Goal: Task Accomplishment & Management: Use online tool/utility

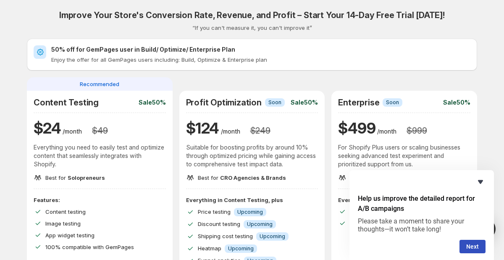
click at [482, 185] on icon "Hide survey" at bounding box center [480, 182] width 10 height 10
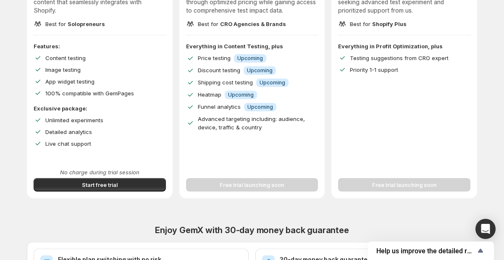
scroll to position [150, 0]
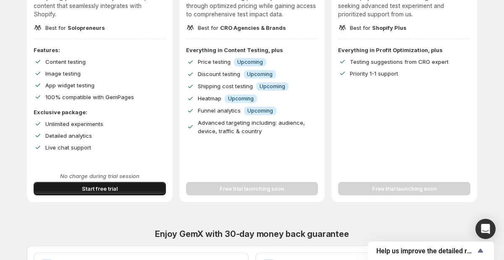
click at [100, 186] on span "Start free trial" at bounding box center [100, 188] width 36 height 8
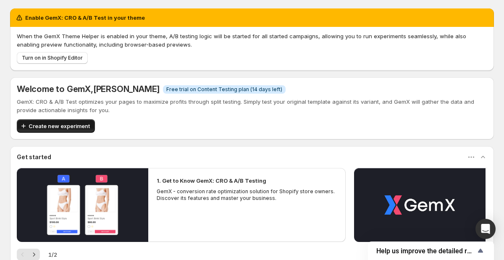
click at [74, 125] on span "Create new experiment" at bounding box center [59, 126] width 61 height 8
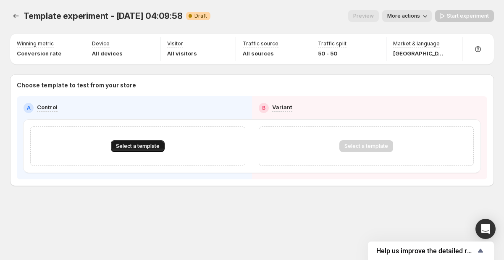
click at [145, 149] on button "Select a template" at bounding box center [138, 146] width 54 height 12
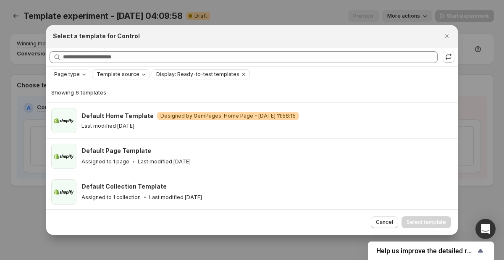
click at [120, 74] on span "Template source" at bounding box center [118, 74] width 43 height 7
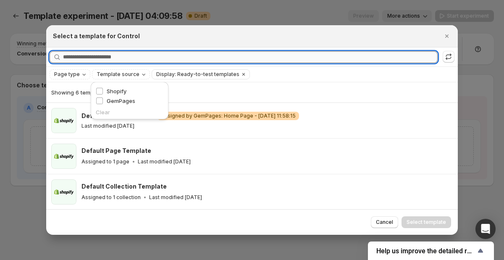
click at [95, 59] on input "Searching all templates" at bounding box center [250, 57] width 375 height 12
click at [73, 77] on span "Page type" at bounding box center [67, 74] width 26 height 7
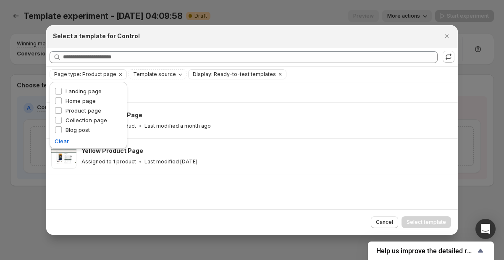
click at [164, 212] on div "Cancel Select template" at bounding box center [252, 222] width 412 height 26
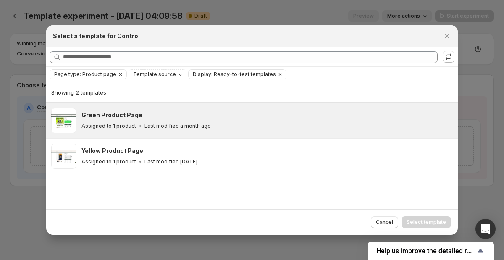
click at [123, 125] on p "Assigned to 1 product" at bounding box center [108, 126] width 55 height 7
click at [418, 221] on span "Select template" at bounding box center [425, 222] width 39 height 7
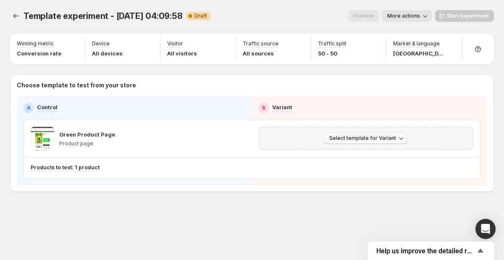
click at [374, 139] on span "Select template for Variant" at bounding box center [362, 138] width 67 height 7
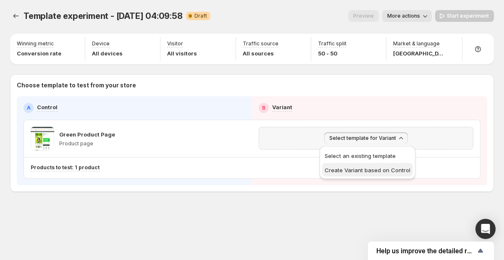
click at [360, 170] on span "Create Variant based on Control" at bounding box center [368, 170] width 86 height 7
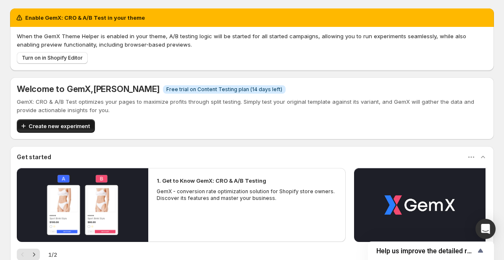
click at [72, 125] on span "Create new experiment" at bounding box center [59, 126] width 61 height 8
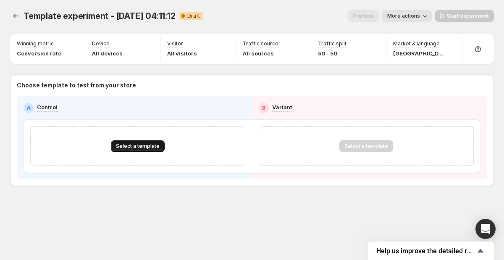
click at [133, 144] on span "Select a template" at bounding box center [138, 146] width 44 height 7
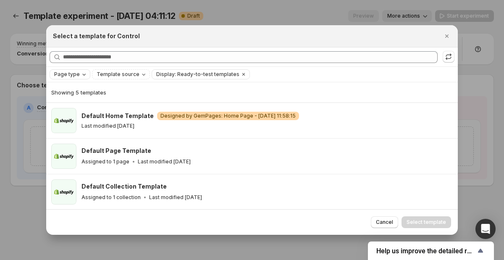
click at [70, 74] on span "Page type" at bounding box center [67, 74] width 26 height 7
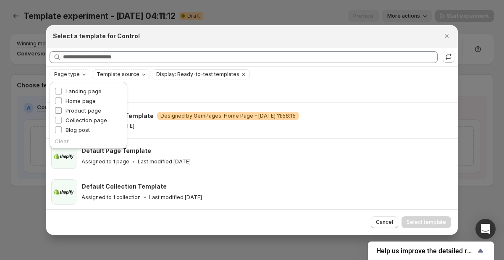
click at [66, 108] on span "Product page" at bounding box center [84, 110] width 36 height 7
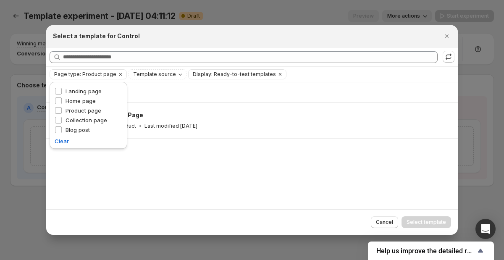
click at [142, 174] on div "Showing 1 template Yellow Product Page Assigned to 1 product Last modified 2 mo…" at bounding box center [252, 145] width 412 height 126
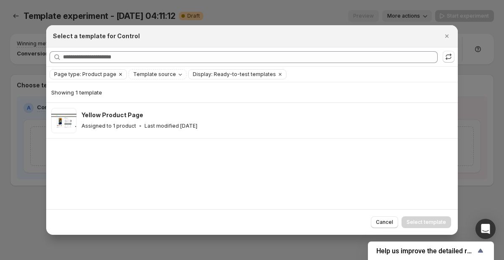
click at [98, 76] on span "Page type: Product page" at bounding box center [85, 74] width 62 height 7
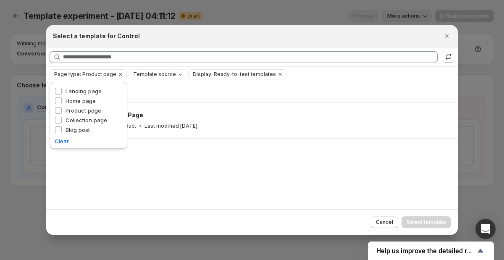
click at [155, 189] on div "Showing 1 template Yellow Product Page Assigned to 1 product Last modified 2 mo…" at bounding box center [252, 145] width 412 height 126
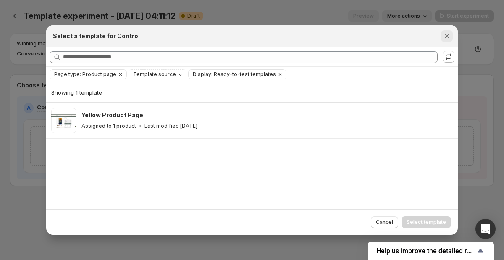
click at [446, 34] on icon "Close" at bounding box center [447, 36] width 8 height 8
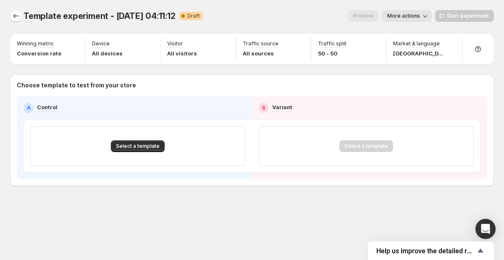
click at [19, 18] on icon "Experiments" at bounding box center [16, 16] width 8 height 8
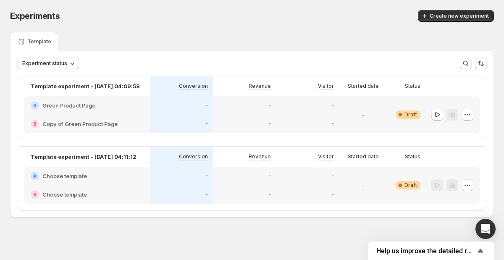
click at [87, 171] on div "A Choose template" at bounding box center [87, 176] width 126 height 18
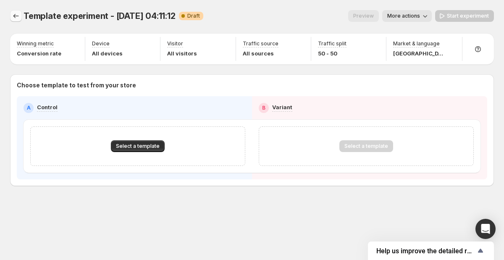
click at [21, 14] on button "Experiments" at bounding box center [16, 16] width 12 height 12
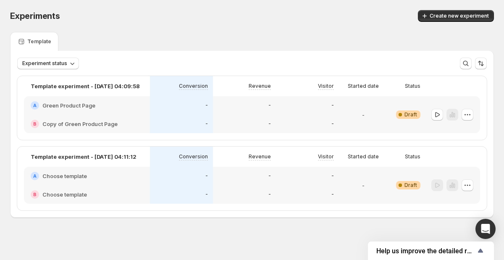
click at [82, 110] on div "A Green Product Page" at bounding box center [87, 105] width 126 height 18
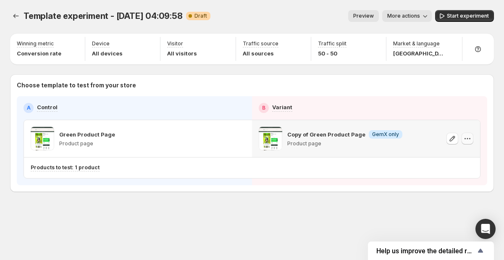
click at [468, 141] on icon "button" at bounding box center [467, 138] width 8 height 8
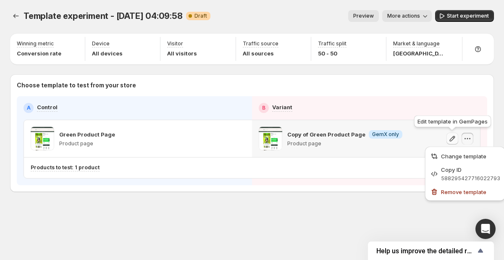
click at [450, 139] on icon "button" at bounding box center [452, 138] width 8 height 8
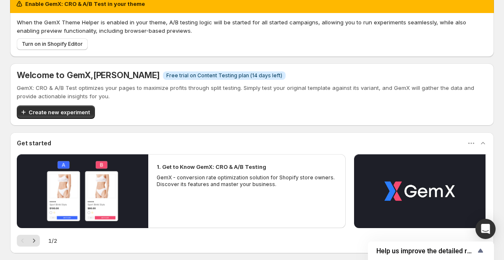
scroll to position [11, 0]
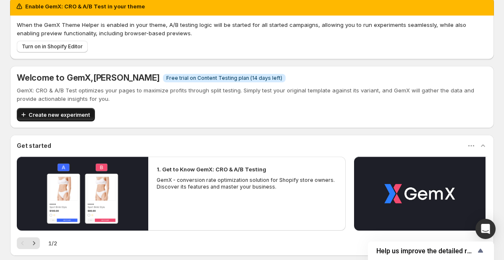
click at [54, 108] on button "Create new experiment" at bounding box center [56, 114] width 78 height 13
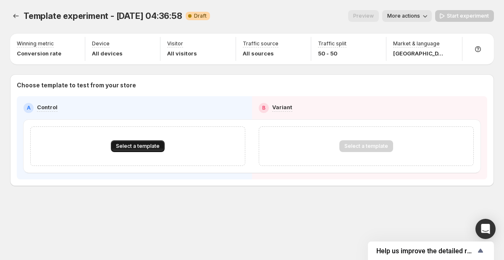
click at [131, 147] on span "Select a template" at bounding box center [138, 146] width 44 height 7
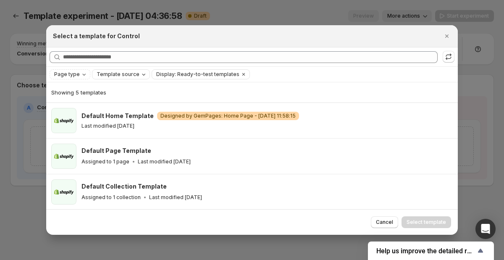
click at [113, 73] on span "Template source" at bounding box center [118, 74] width 43 height 7
click at [74, 74] on span "Page type" at bounding box center [67, 74] width 26 height 7
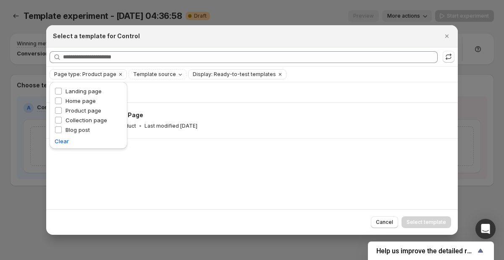
click at [145, 179] on div "Showing 1 template Yellow Product Page Assigned to 1 product Last modified 2 mo…" at bounding box center [252, 145] width 412 height 126
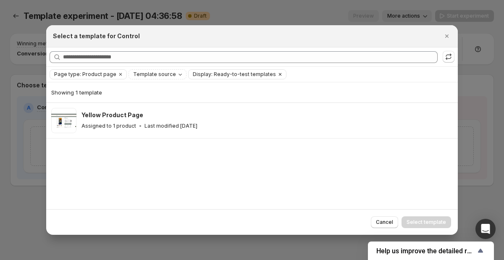
click at [277, 74] on icon "Clear" at bounding box center [280, 74] width 7 height 7
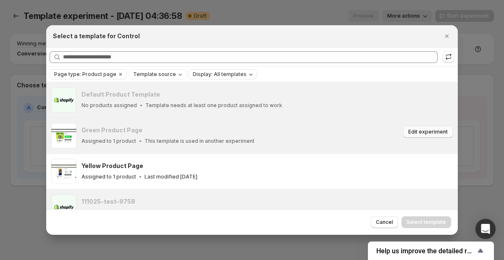
click at [429, 136] on button "Edit experiment" at bounding box center [428, 132] width 50 height 12
click at [446, 39] on icon "Close" at bounding box center [447, 36] width 8 height 8
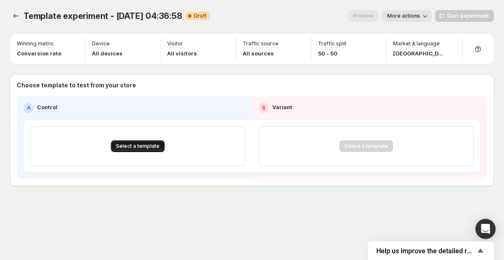
click at [130, 146] on span "Select a template" at bounding box center [138, 146] width 44 height 7
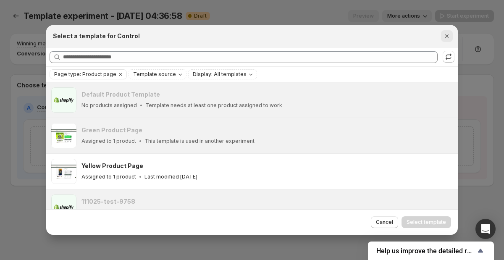
click at [447, 33] on icon "Close" at bounding box center [447, 36] width 8 height 8
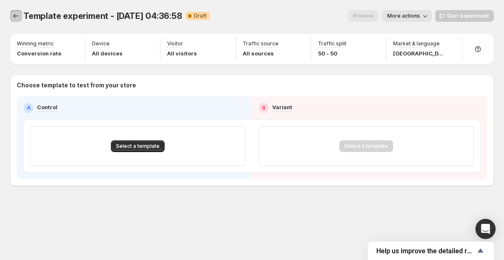
click at [13, 20] on icon "Experiments" at bounding box center [16, 16] width 8 height 8
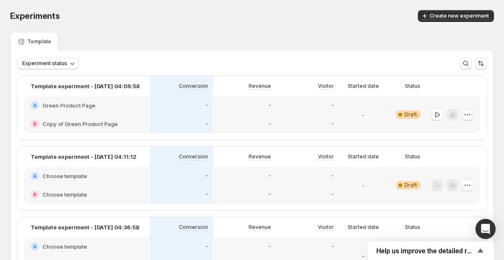
click at [467, 115] on icon "button" at bounding box center [467, 114] width 8 height 8
click at [459, 177] on span "Delete" at bounding box center [461, 174] width 17 height 7
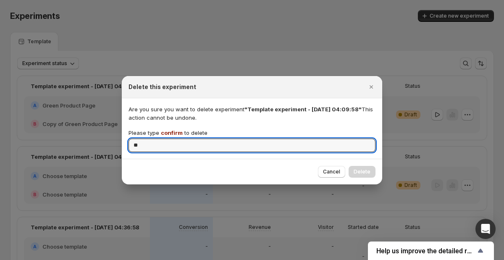
type input "*"
type input "*******"
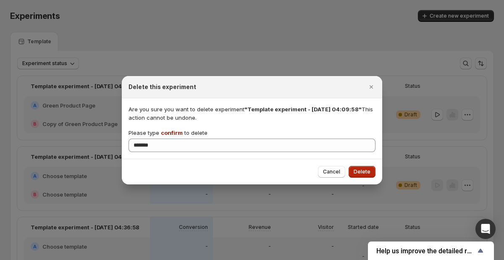
click at [369, 168] on button "Delete" at bounding box center [362, 172] width 27 height 12
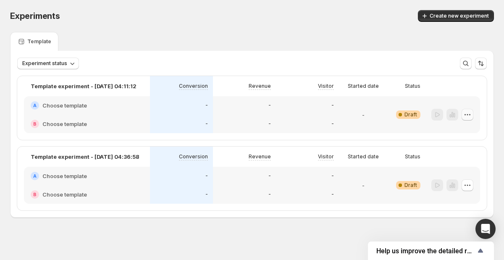
click at [466, 115] on icon "button" at bounding box center [467, 114] width 8 height 8
click at [452, 176] on div "Delete" at bounding box center [468, 174] width 52 height 8
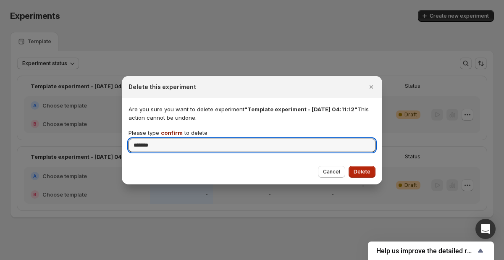
type input "*******"
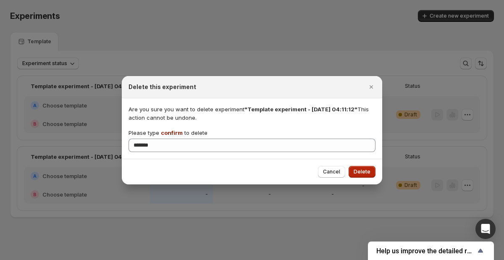
click at [358, 172] on span "Delete" at bounding box center [362, 171] width 17 height 7
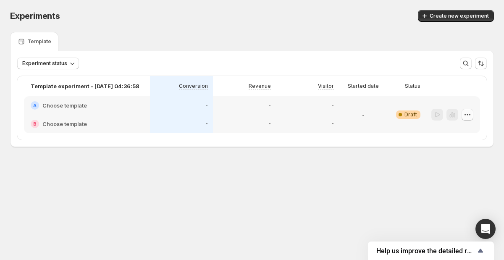
click at [468, 113] on icon "button" at bounding box center [467, 114] width 8 height 8
click at [454, 179] on button "Delete" at bounding box center [467, 174] width 57 height 13
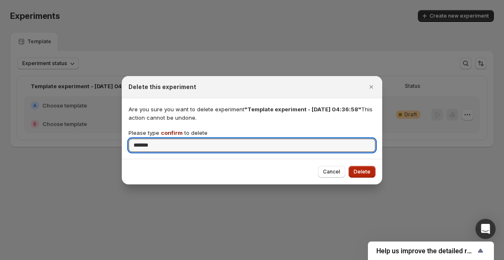
type input "*******"
click at [362, 171] on span "Delete" at bounding box center [362, 171] width 17 height 7
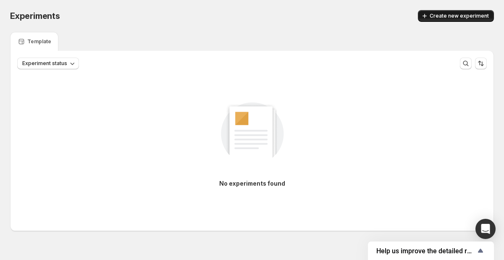
click at [429, 13] on icon "button" at bounding box center [424, 16] width 8 height 8
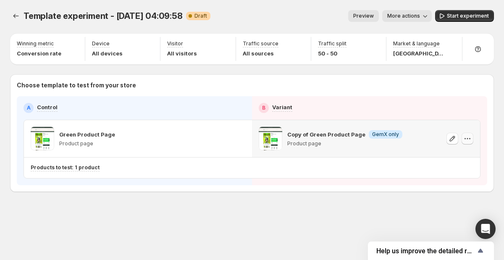
click at [469, 136] on icon "button" at bounding box center [467, 138] width 8 height 8
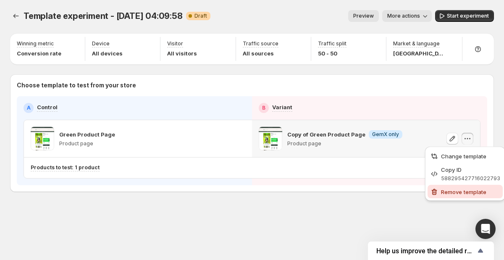
click at [453, 195] on span "Remove template" at bounding box center [470, 192] width 59 height 8
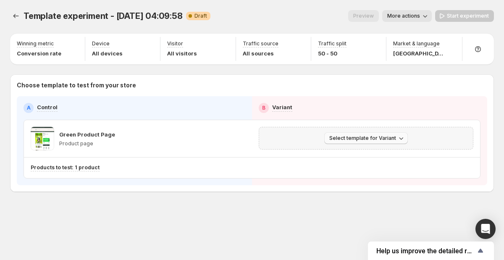
click at [370, 138] on span "Select template for Variant" at bounding box center [362, 138] width 67 height 7
click at [364, 155] on span "Select an existing template" at bounding box center [360, 155] width 71 height 7
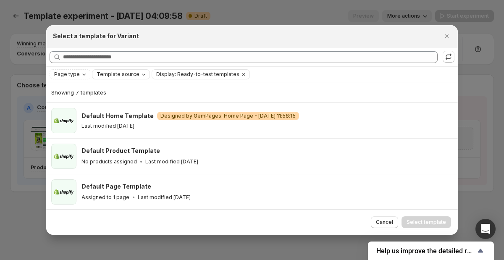
click at [118, 77] on span "Template source" at bounding box center [118, 74] width 43 height 7
click at [83, 77] on icon "Page type" at bounding box center [84, 74] width 7 height 7
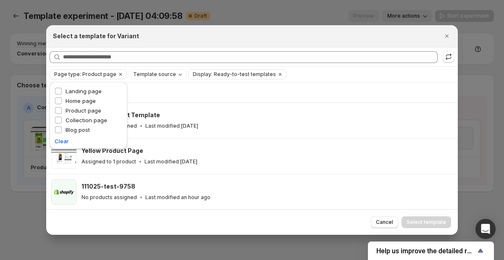
click at [150, 94] on div "Showing 3 templates" at bounding box center [251, 92] width 401 height 8
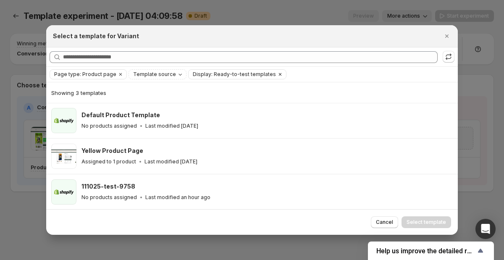
click at [277, 74] on icon "Clear" at bounding box center [280, 74] width 7 height 7
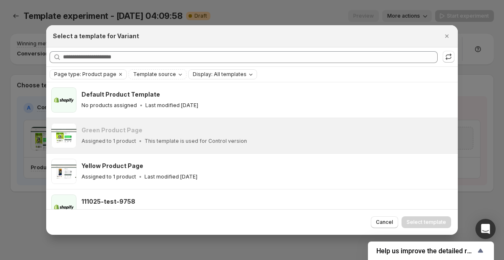
scroll to position [15, 0]
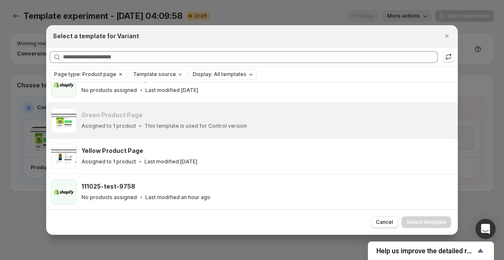
click at [166, 120] on div "Green Product Page Assigned to 1 product This template is used for Control vers…" at bounding box center [265, 120] width 369 height 19
click at [386, 223] on span "Cancel" at bounding box center [384, 222] width 17 height 7
